Goal: Task Accomplishment & Management: Manage account settings

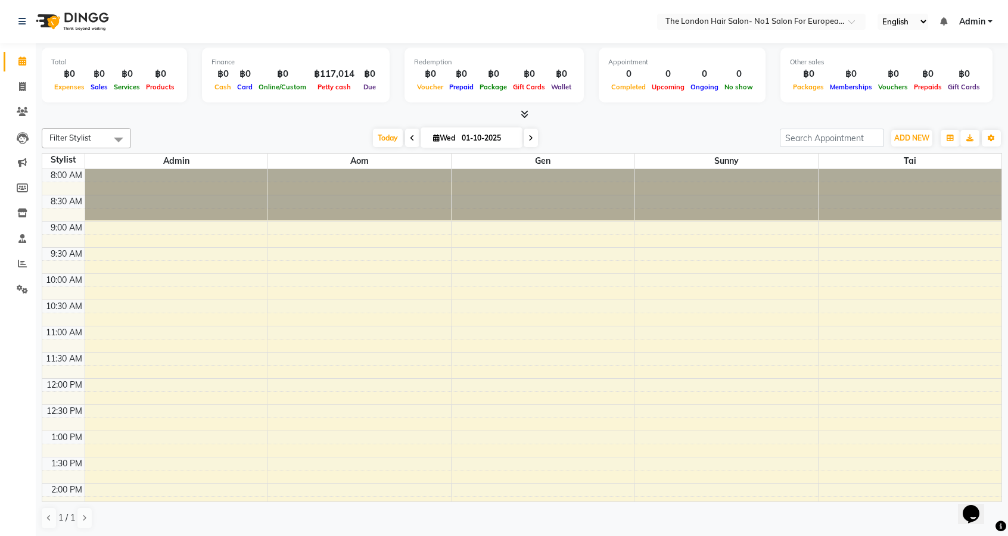
click at [529, 141] on icon at bounding box center [531, 138] width 5 height 7
type input "02-10-2025"
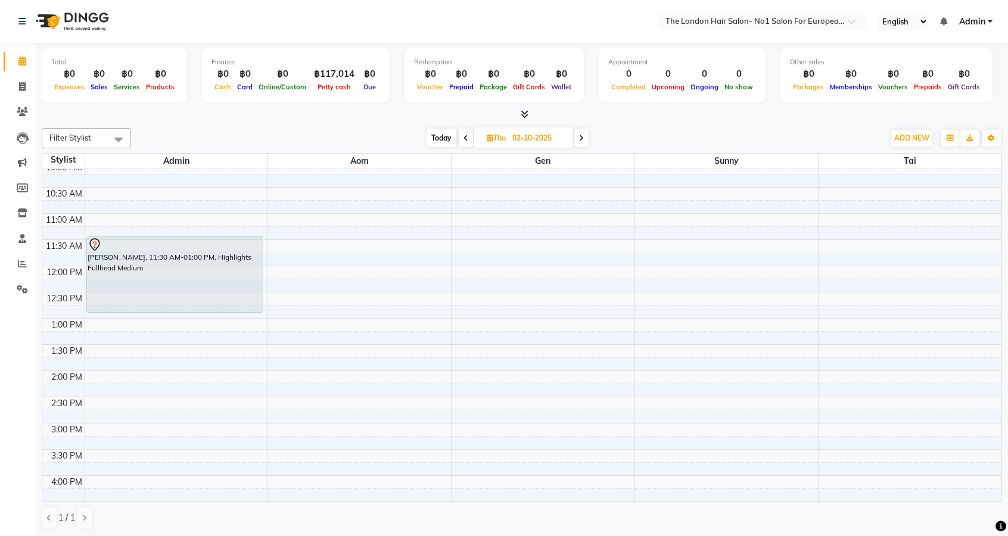
scroll to position [113, 0]
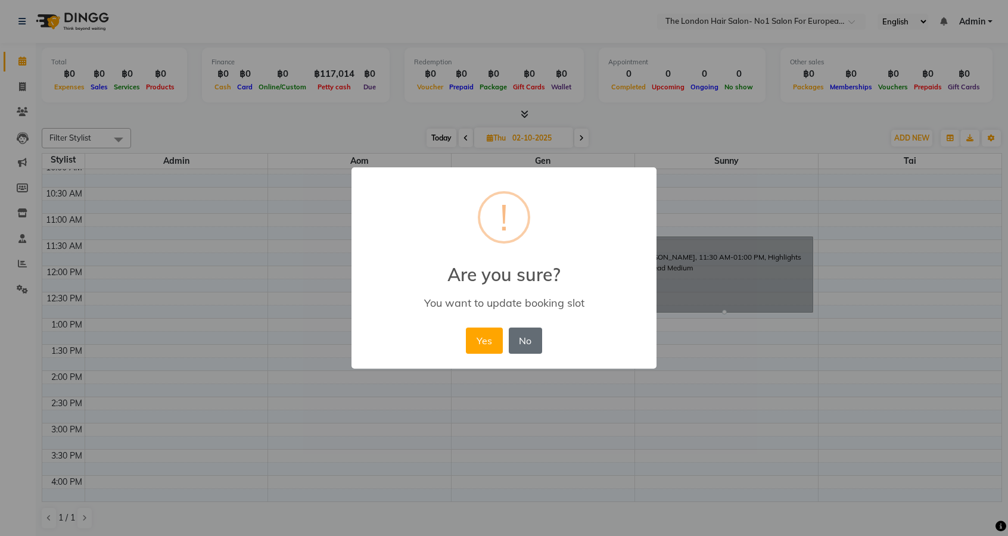
click at [526, 346] on button "No" at bounding box center [525, 341] width 33 height 26
click at [485, 344] on button "Yes" at bounding box center [484, 341] width 36 height 26
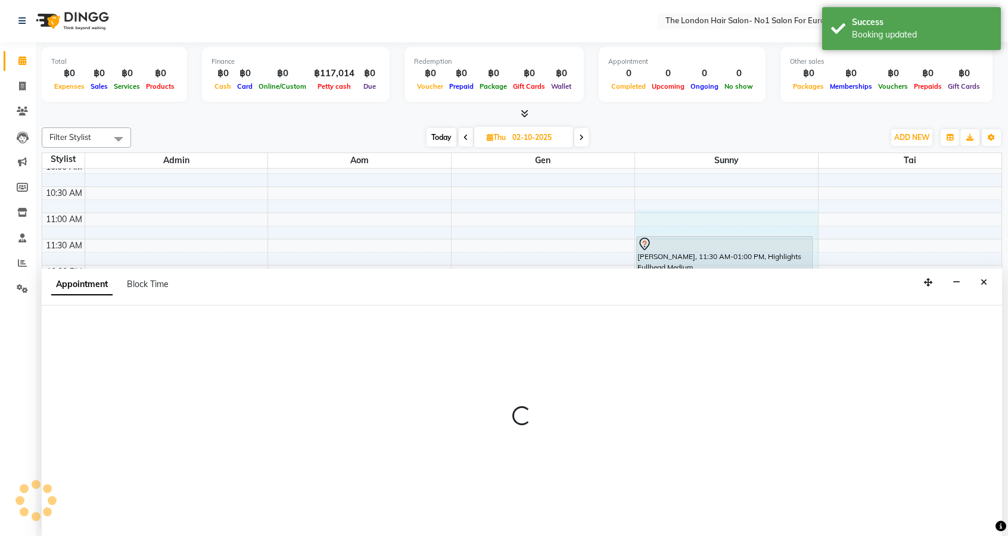
select select "91428"
select select "660"
select select "tentative"
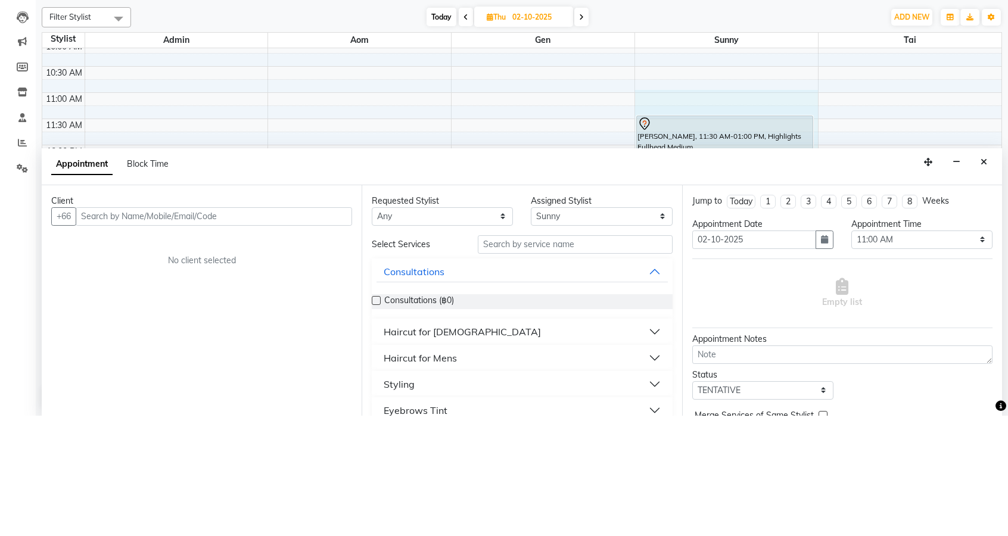
click at [979, 454] on div "Appointment Notes" at bounding box center [843, 460] width 300 height 13
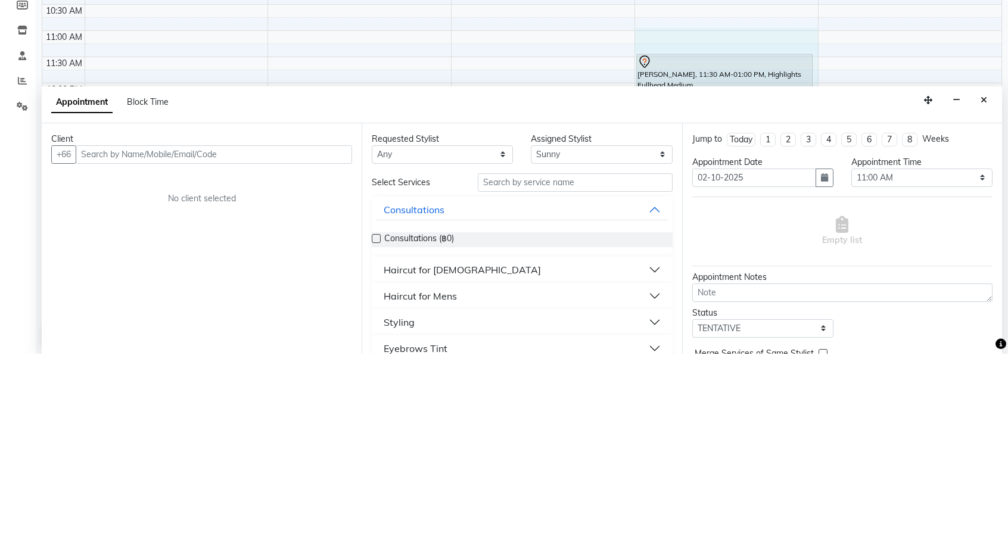
scroll to position [1, 0]
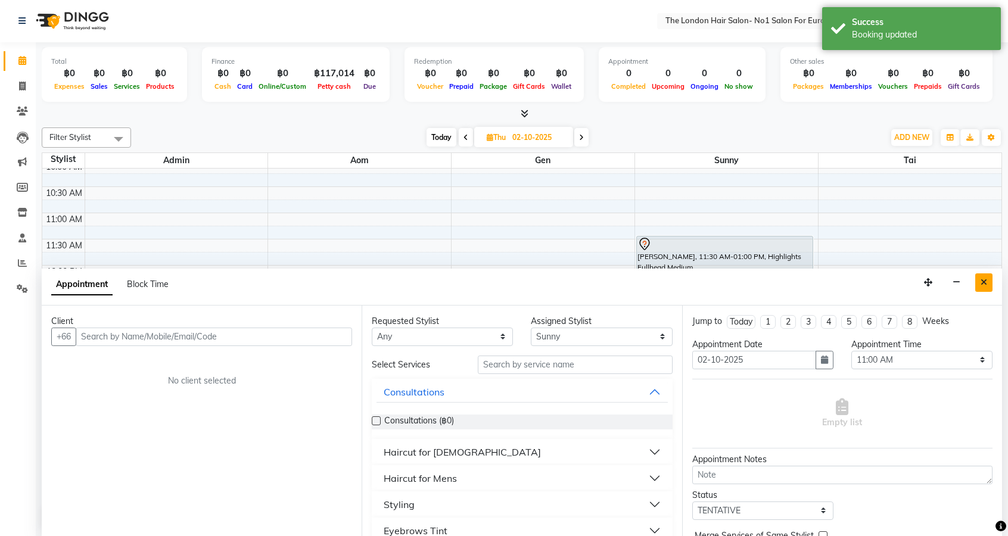
click at [985, 281] on icon "Close" at bounding box center [984, 282] width 7 height 8
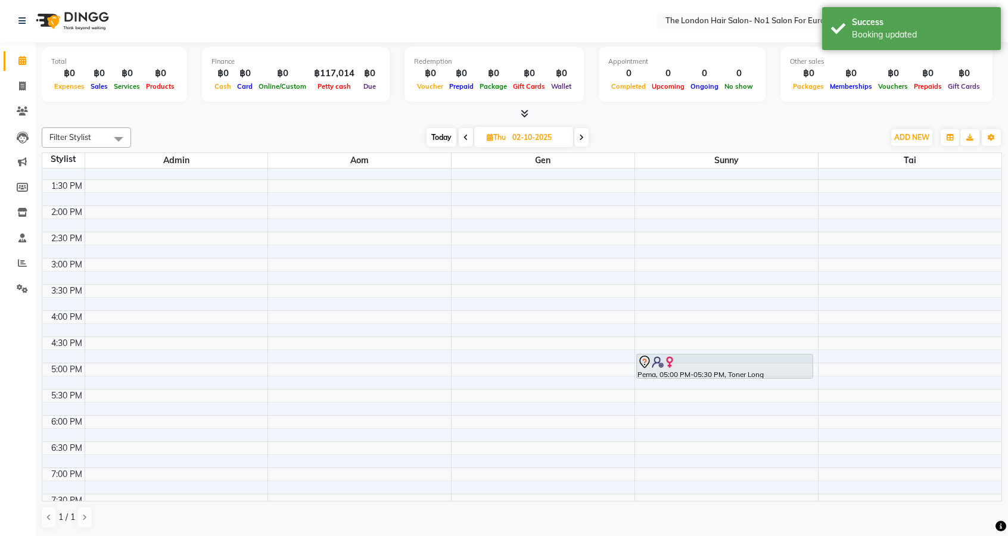
scroll to position [277, 0]
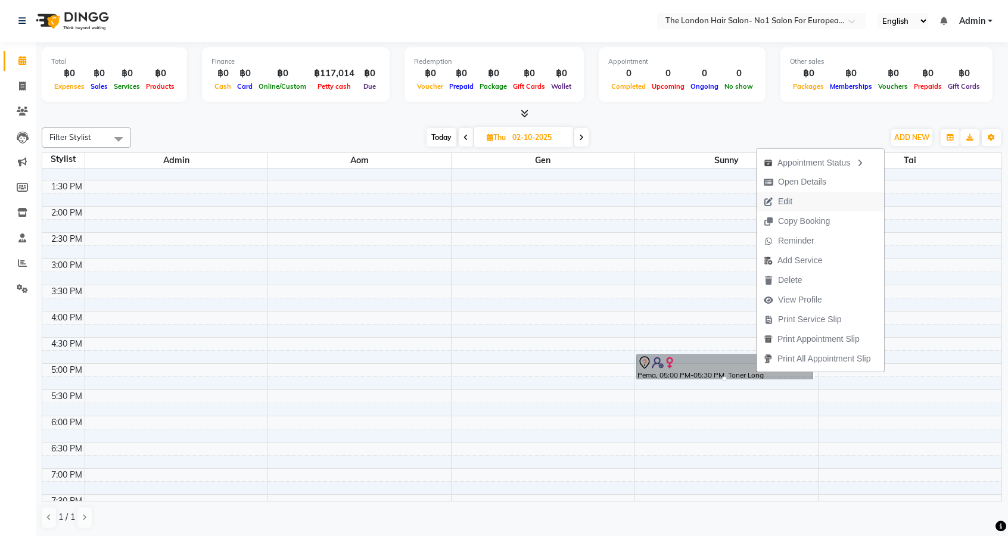
click at [791, 210] on span "Edit" at bounding box center [778, 202] width 43 height 20
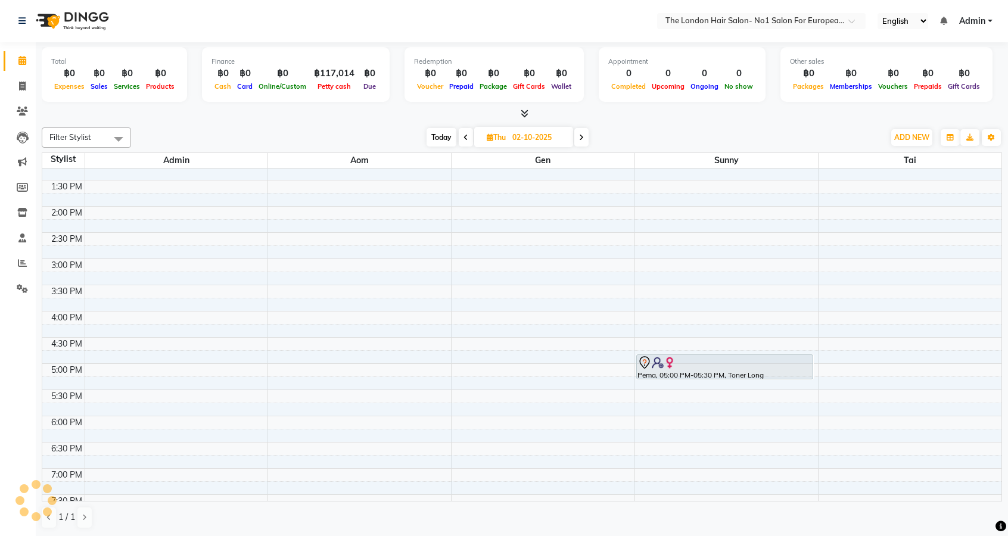
select select "tentative"
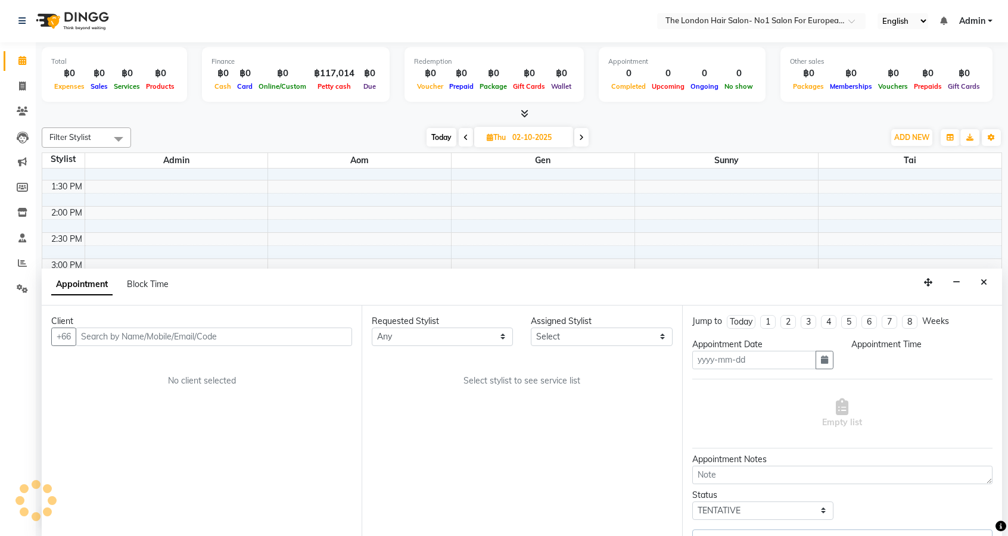
type input "02-10-2025"
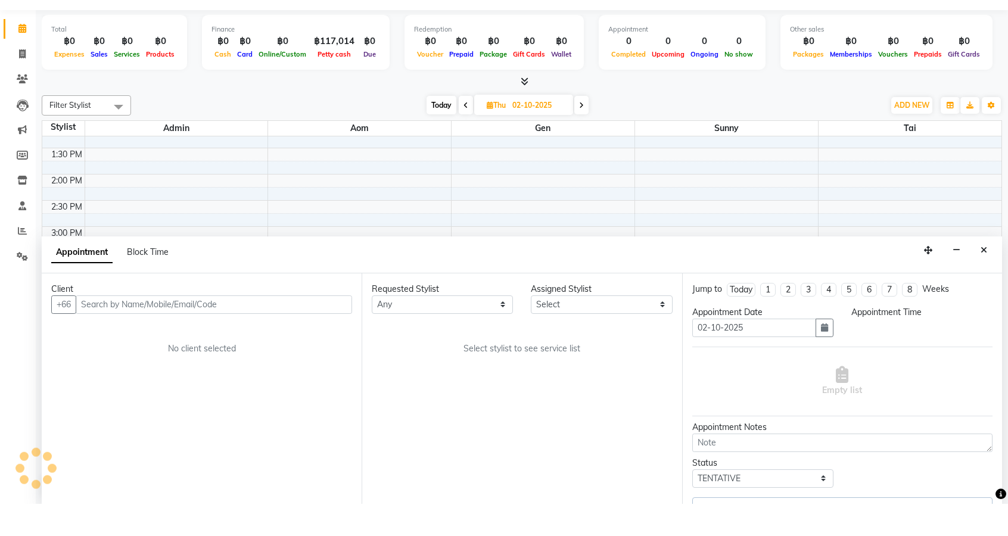
select select "1020"
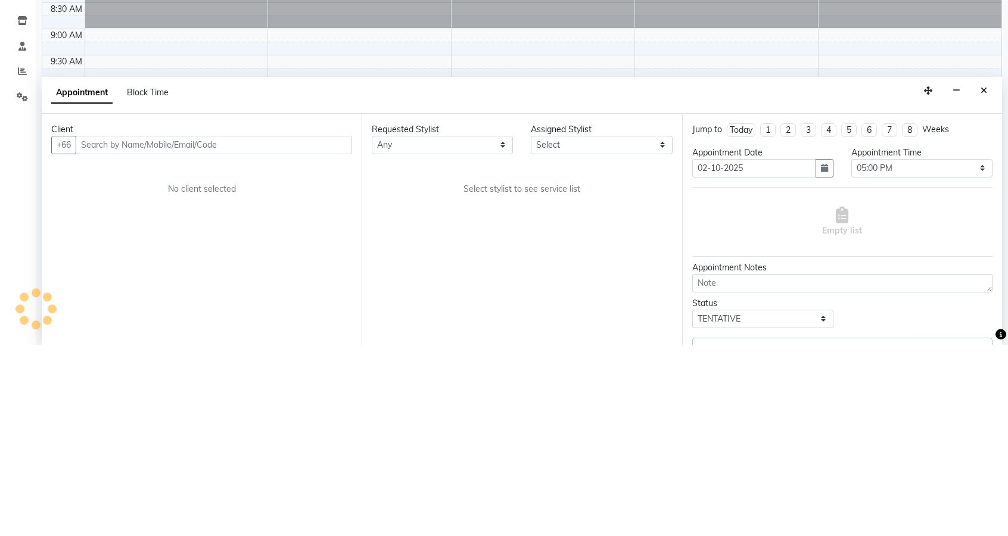
select select "91428"
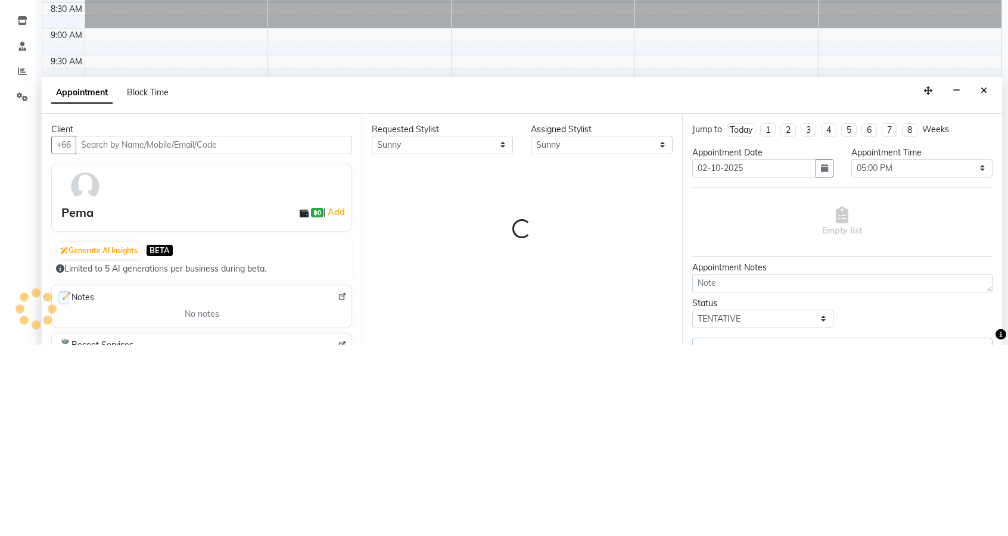
scroll to position [335, 0]
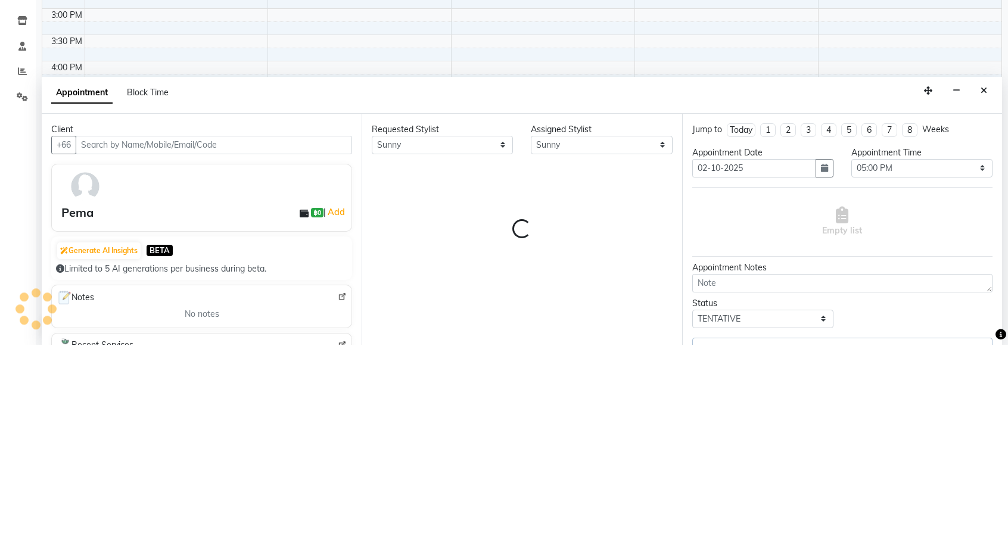
select select "4502"
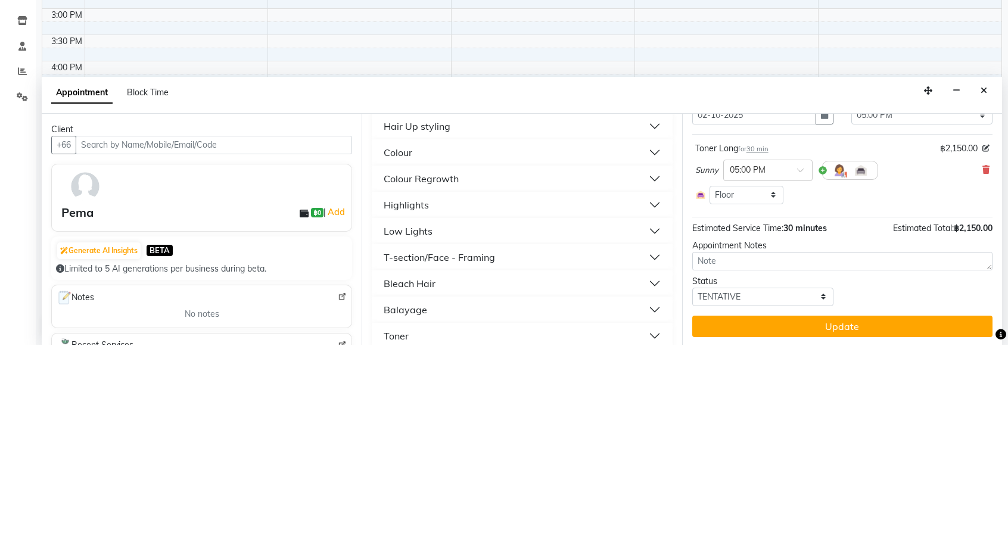
scroll to position [1, 0]
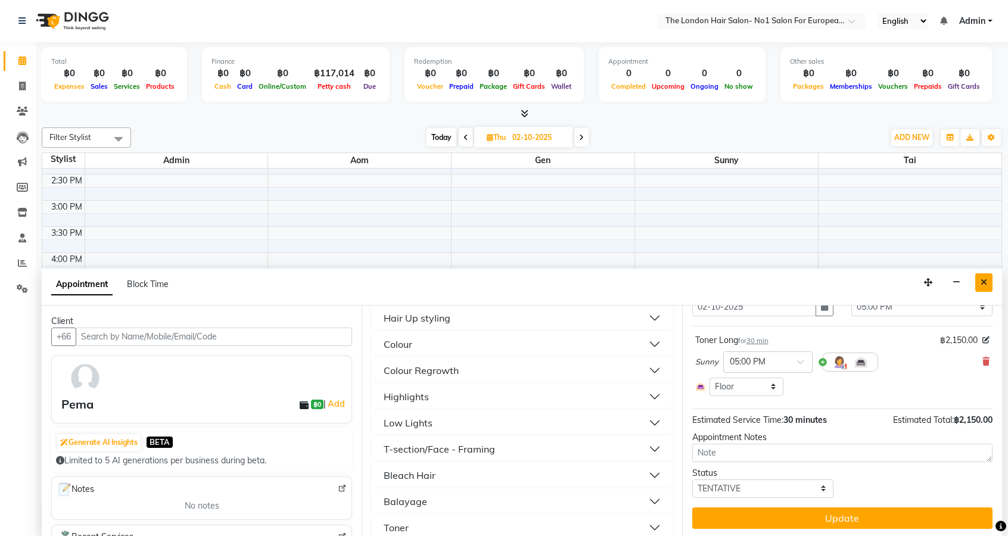
click at [978, 284] on button "Close" at bounding box center [984, 283] width 17 height 18
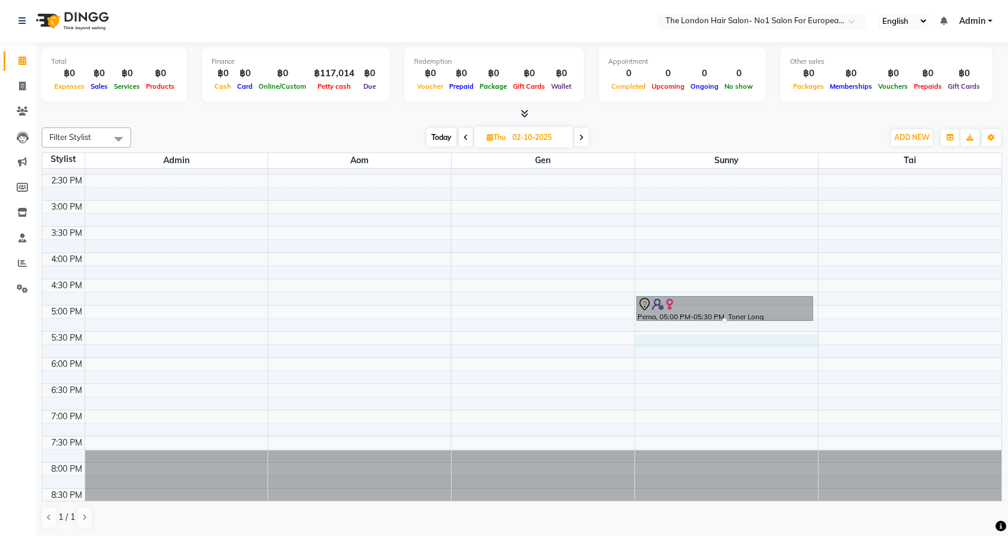
select select "91428"
select select "1065"
select select "tentative"
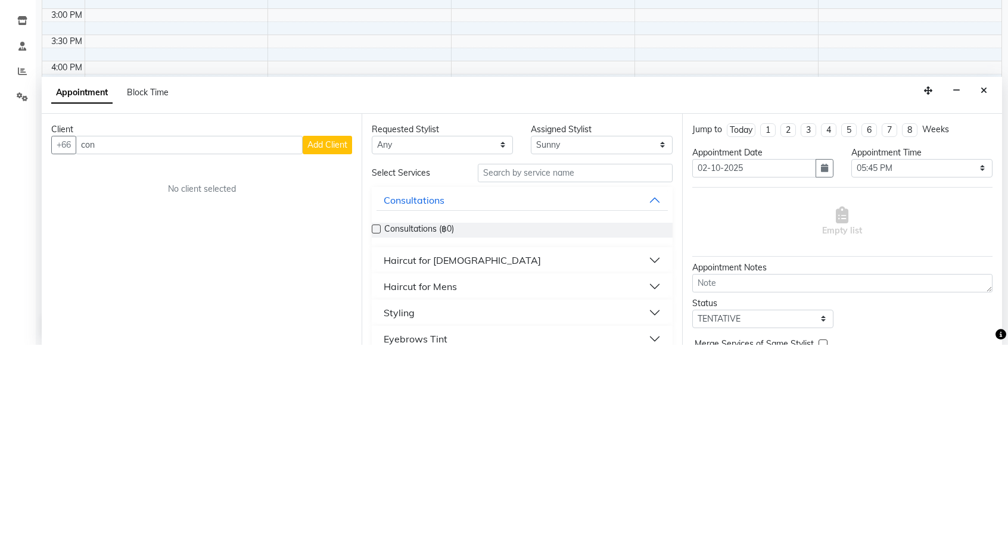
type input "con"
click at [377, 420] on label at bounding box center [376, 421] width 9 height 9
click at [377, 420] on input "checkbox" at bounding box center [376, 422] width 8 height 8
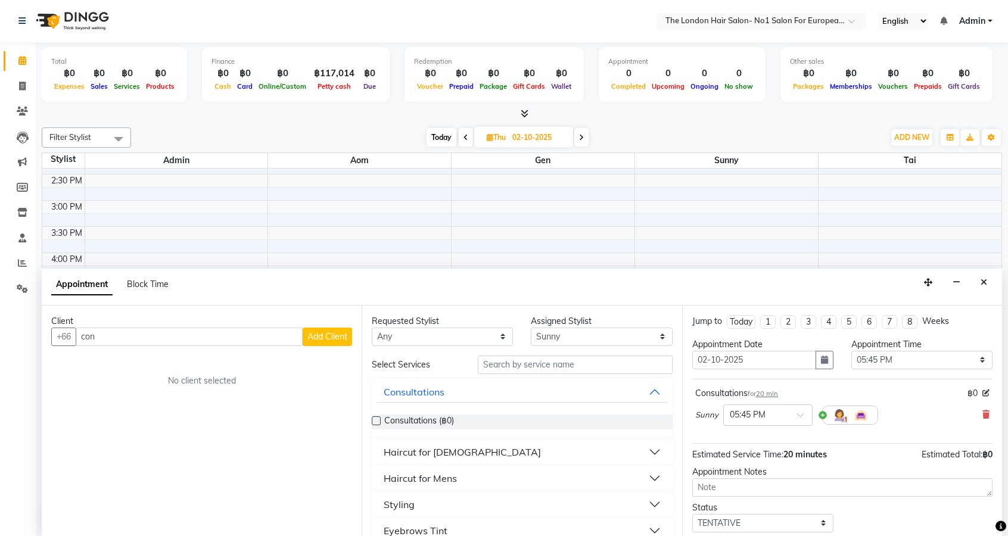
checkbox input "false"
click at [986, 392] on icon at bounding box center [986, 393] width 7 height 7
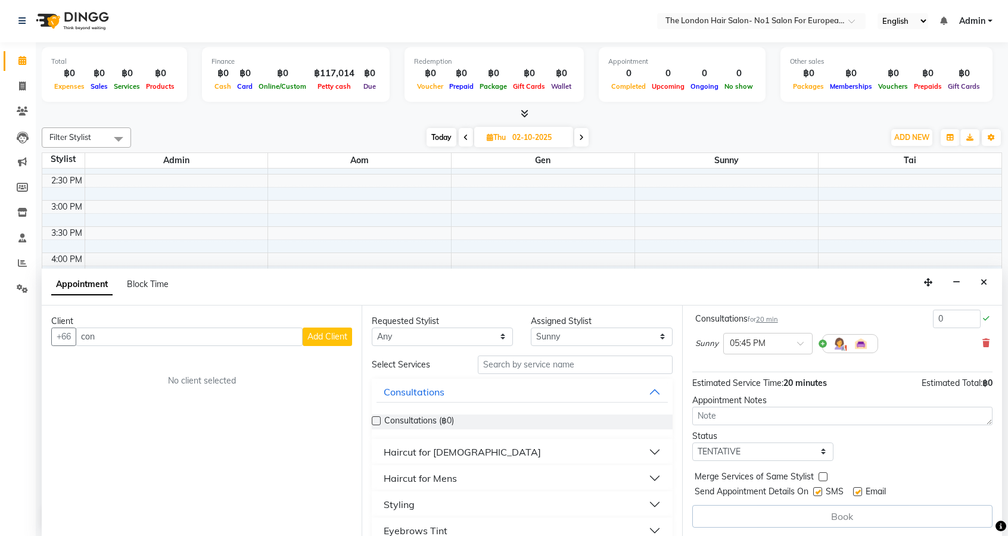
click at [855, 514] on div "Book" at bounding box center [843, 516] width 300 height 23
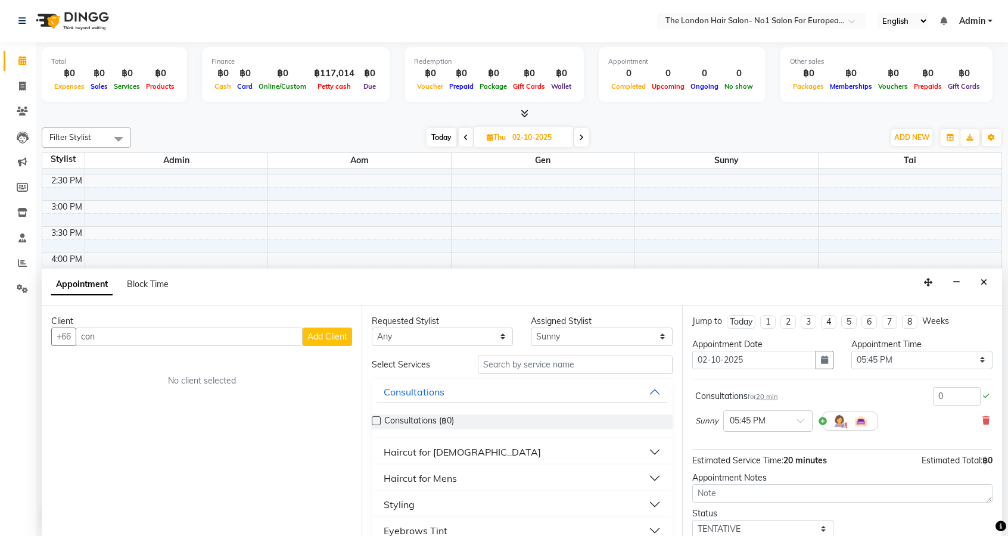
scroll to position [0, 0]
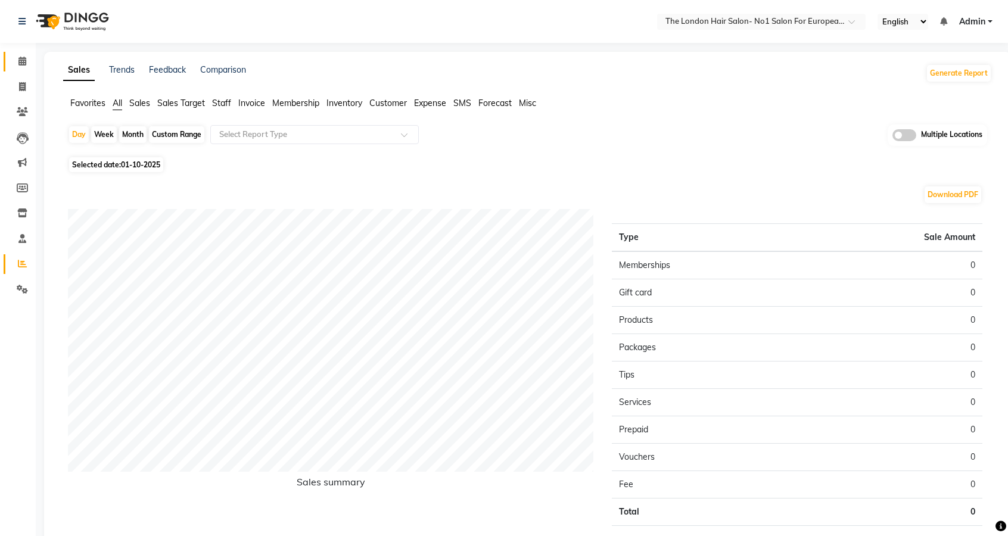
click at [18, 60] on icon at bounding box center [22, 61] width 8 height 9
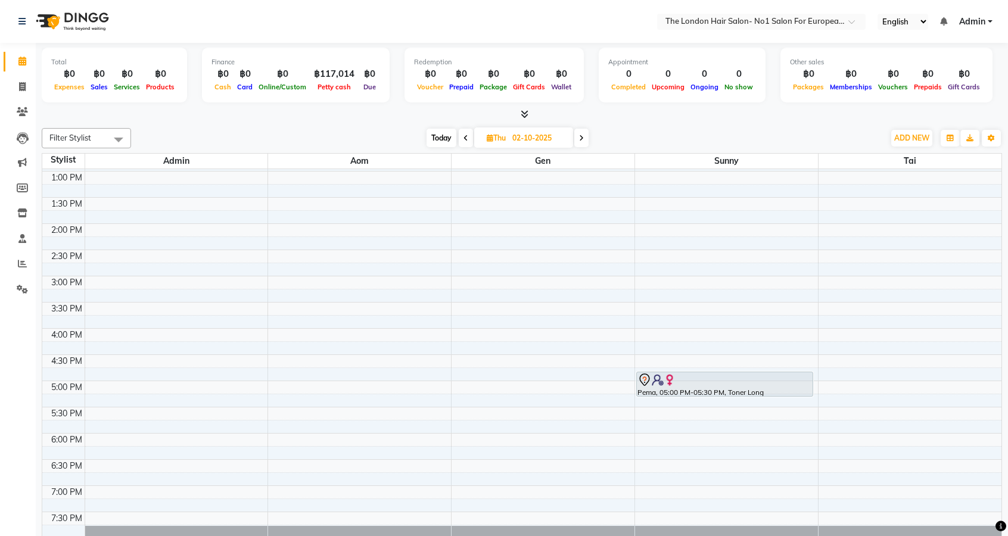
scroll to position [273, 0]
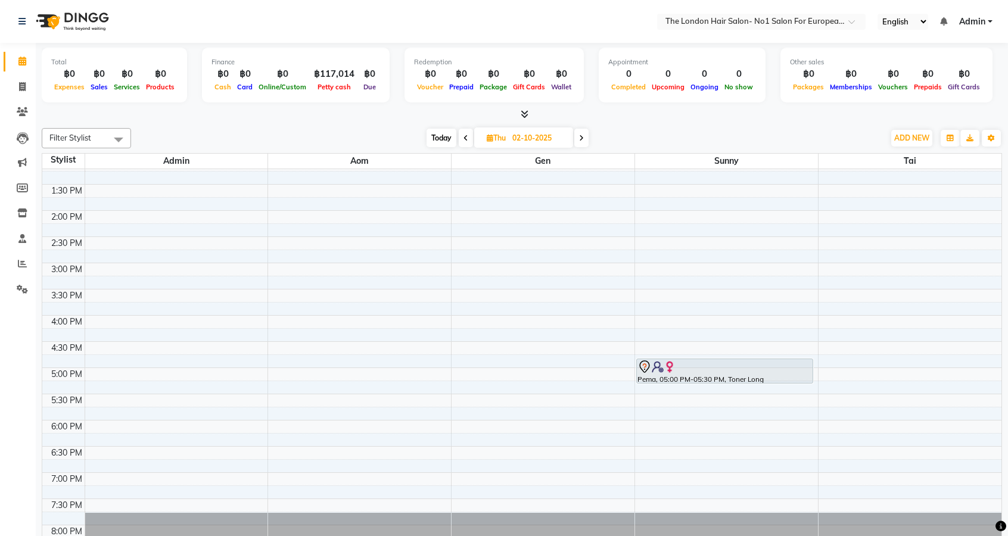
click at [743, 379] on div "Pema, 05:00 PM-05:30 PM, Toner Long" at bounding box center [725, 371] width 176 height 24
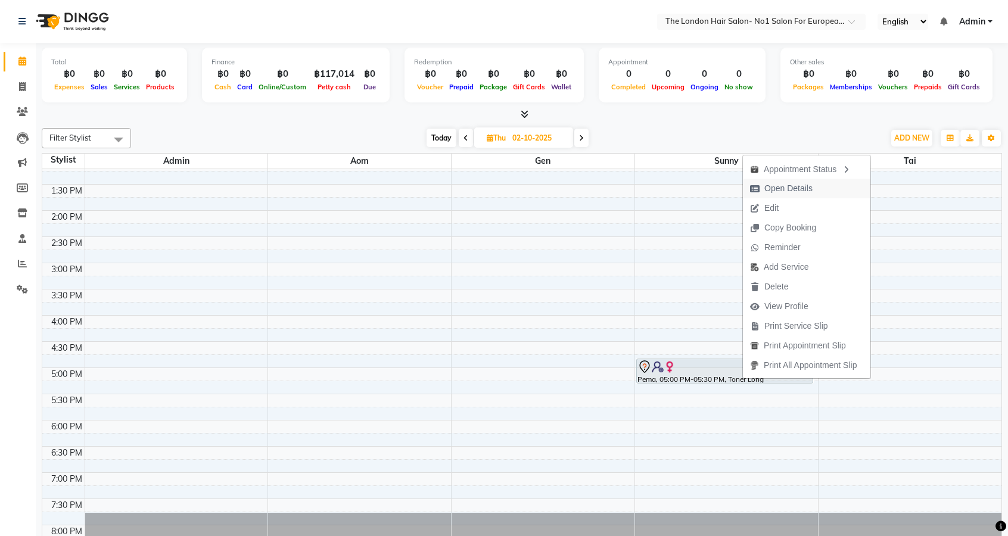
click at [810, 195] on span "Open Details" at bounding box center [789, 188] width 48 height 13
select select "7"
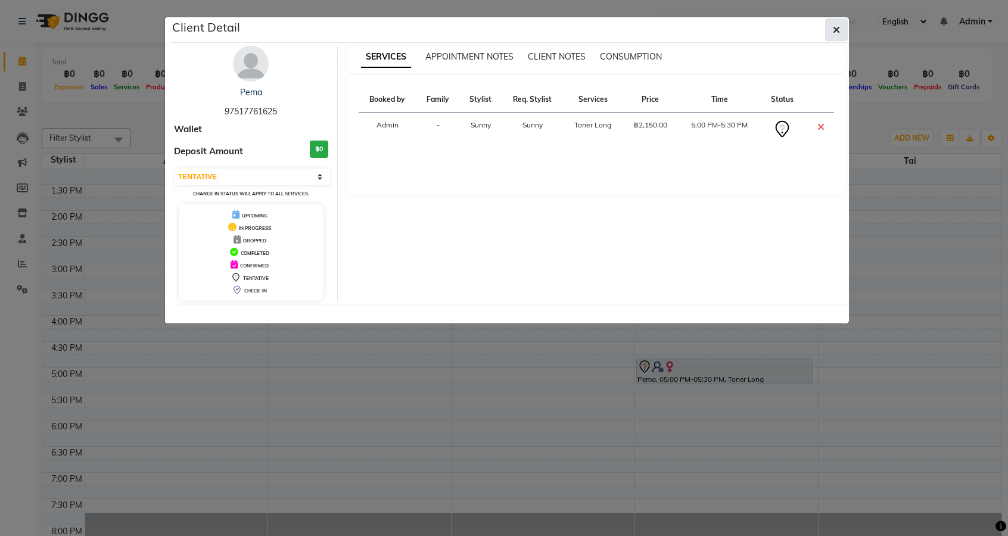
click at [846, 27] on button "button" at bounding box center [837, 29] width 23 height 23
